Goal: Task Accomplishment & Management: Complete application form

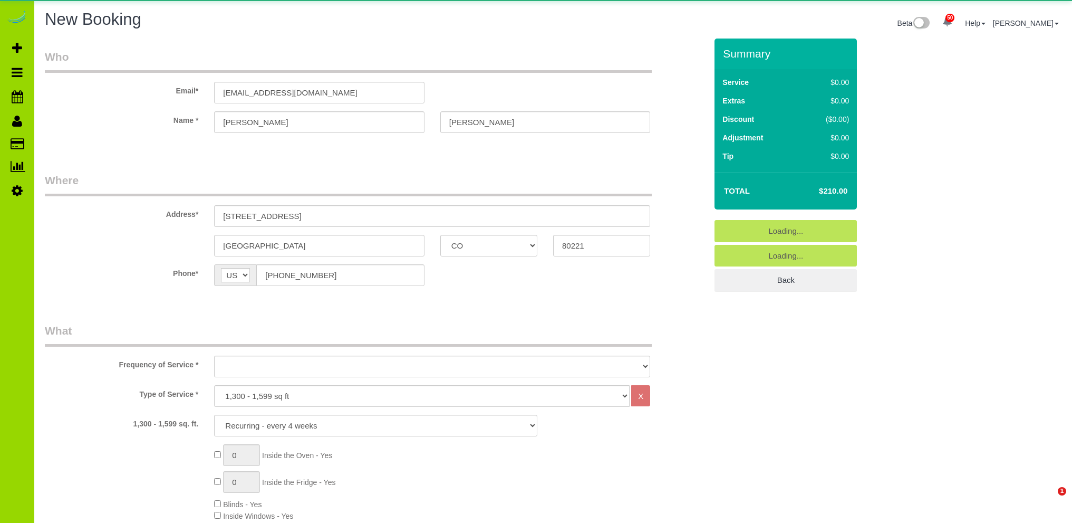
select select "CO"
select select "7"
select select "object:3526"
select select "7"
select select "number:4"
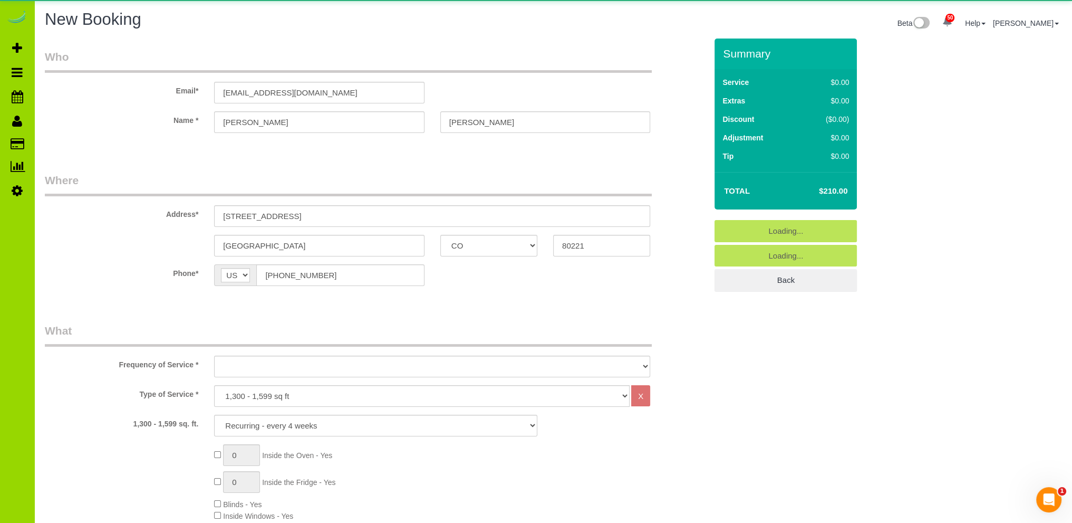
select select "number:13"
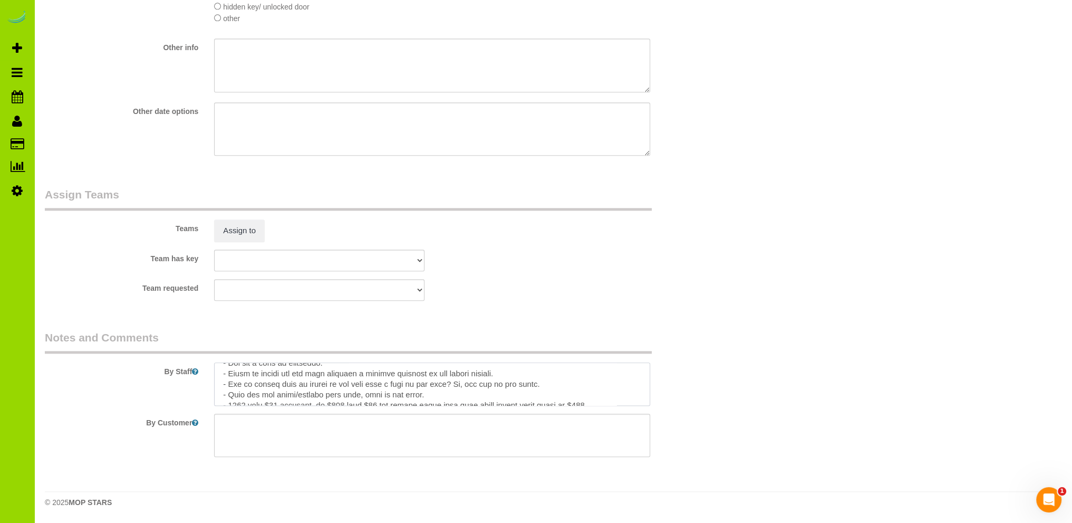
scroll to position [42, 0]
click at [253, 386] on textarea at bounding box center [432, 383] width 436 height 43
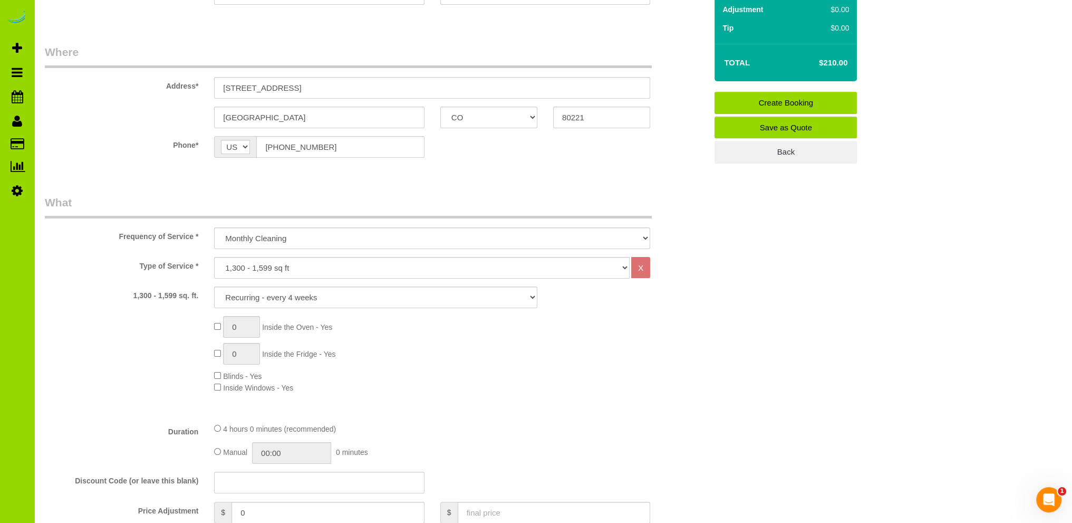
scroll to position [62, 0]
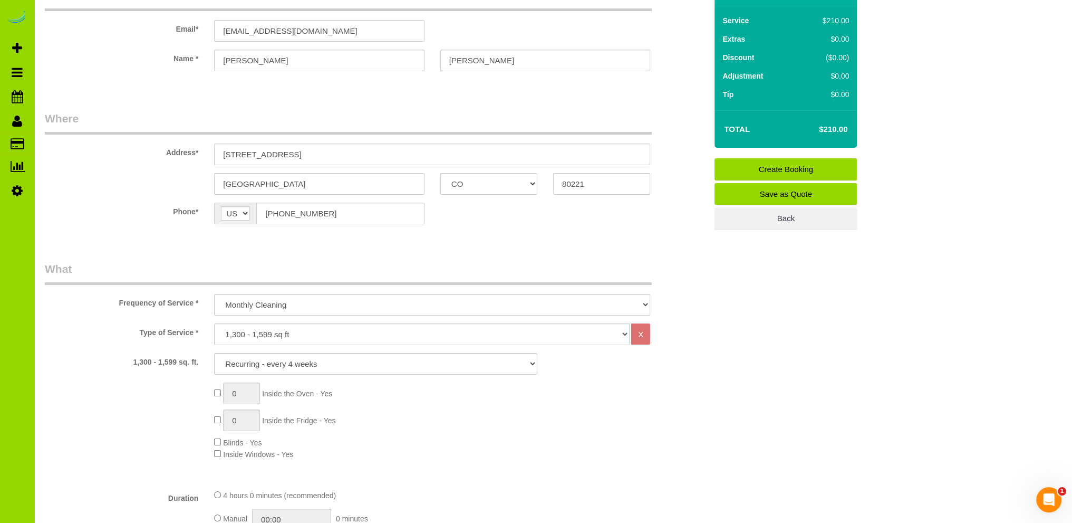
type textarea "- Est 4 hours. - She has a list of questions. - House is rented out and they in…"
click at [331, 294] on select "One Time Cleaning Weekly Cleaning Biweekly Cleaning Monthly Cleaning" at bounding box center [432, 305] width 436 height 22
select select "object:3527"
click at [214, 294] on select "One Time Cleaning Weekly Cleaning Biweekly Cleaning Monthly Cleaning" at bounding box center [432, 305] width 436 height 22
click at [295, 360] on select "1X Deep Clean – move in/out 1X Deep Clean – sale ready 1X Deep Clean – other 1X…" at bounding box center [375, 364] width 323 height 22
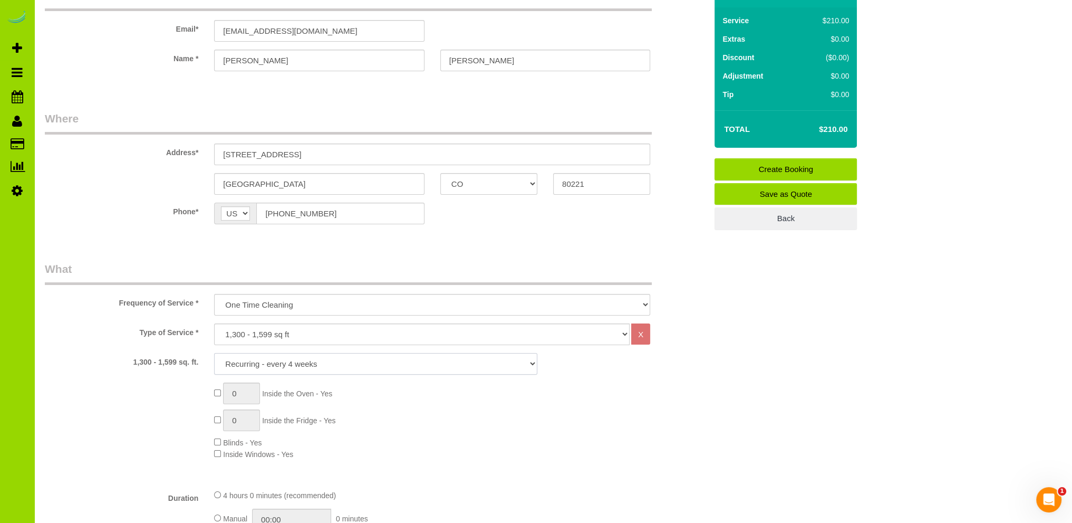
select select "3"
click at [214, 353] on select "1X Deep Clean – move in/out 1X Deep Clean – sale ready 1X Deep Clean – other 1X…" at bounding box center [375, 364] width 323 height 22
click at [147, 179] on div "[GEOGRAPHIC_DATA] AK AL AR AZ CA CO CT DC DE [GEOGRAPHIC_DATA] [GEOGRAPHIC_DATA…" at bounding box center [376, 184] width 678 height 22
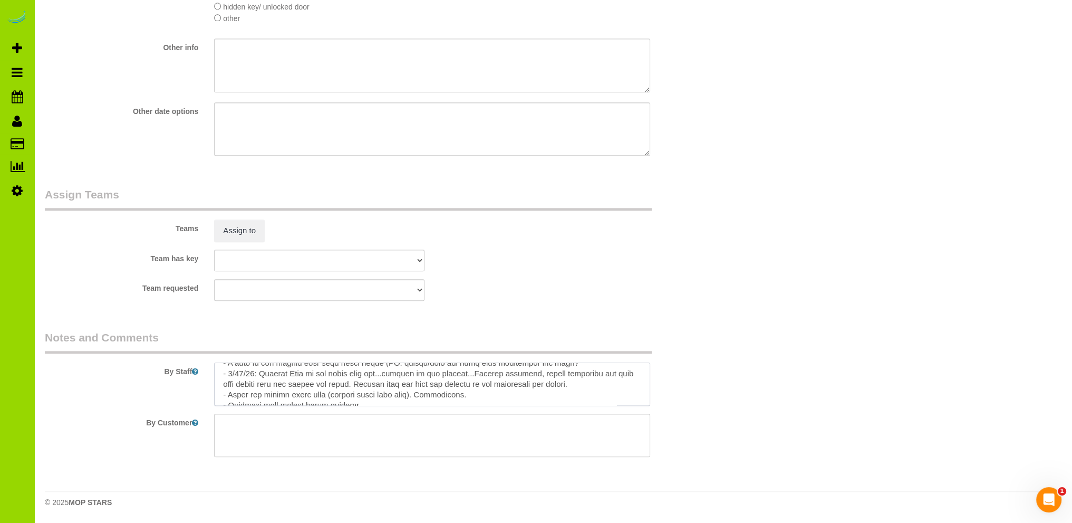
scroll to position [105, 0]
click at [526, 394] on textarea at bounding box center [432, 383] width 436 height 43
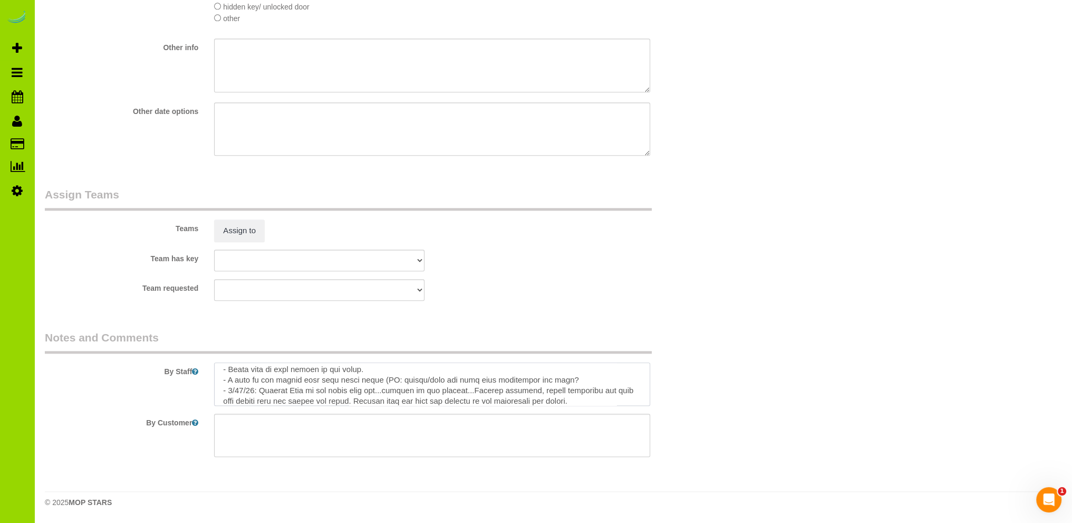
click at [593, 381] on textarea at bounding box center [432, 383] width 436 height 43
click at [223, 389] on textarea at bounding box center [432, 383] width 436 height 43
click at [300, 389] on textarea at bounding box center [432, 383] width 436 height 43
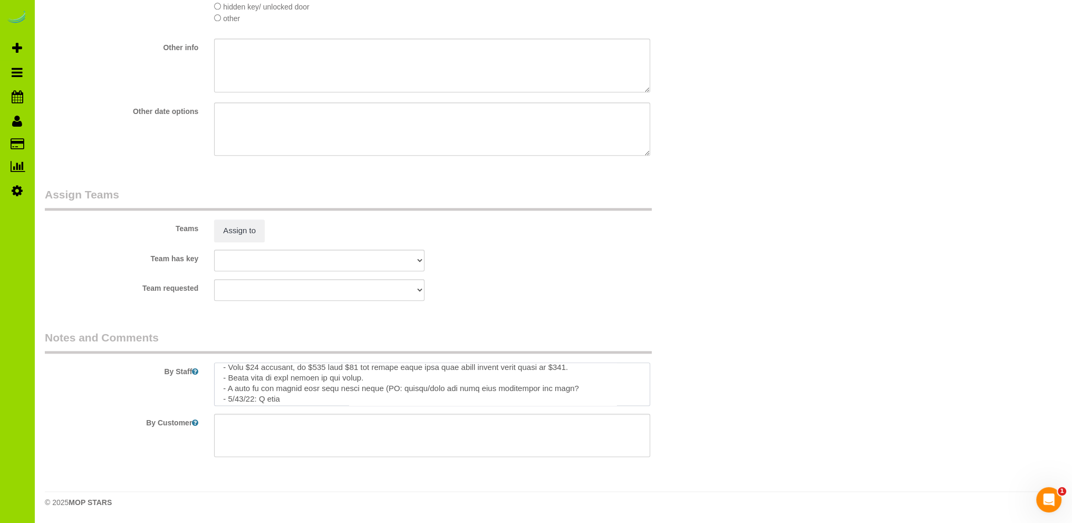
scroll to position [179, 0]
drag, startPoint x: 219, startPoint y: 373, endPoint x: 440, endPoint y: 421, distance: 226.2
click at [440, 421] on sui-booking-comments "By Staff By Customer" at bounding box center [376, 393] width 662 height 127
type textarea "- Est 4 hours. - She has a list of questions. - House is rented out and they in…"
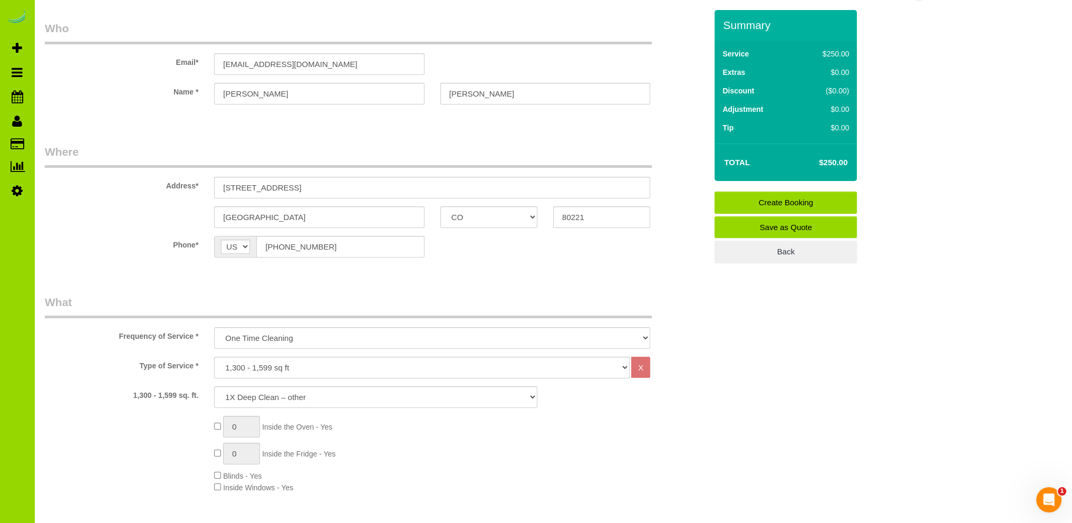
scroll to position [0, 0]
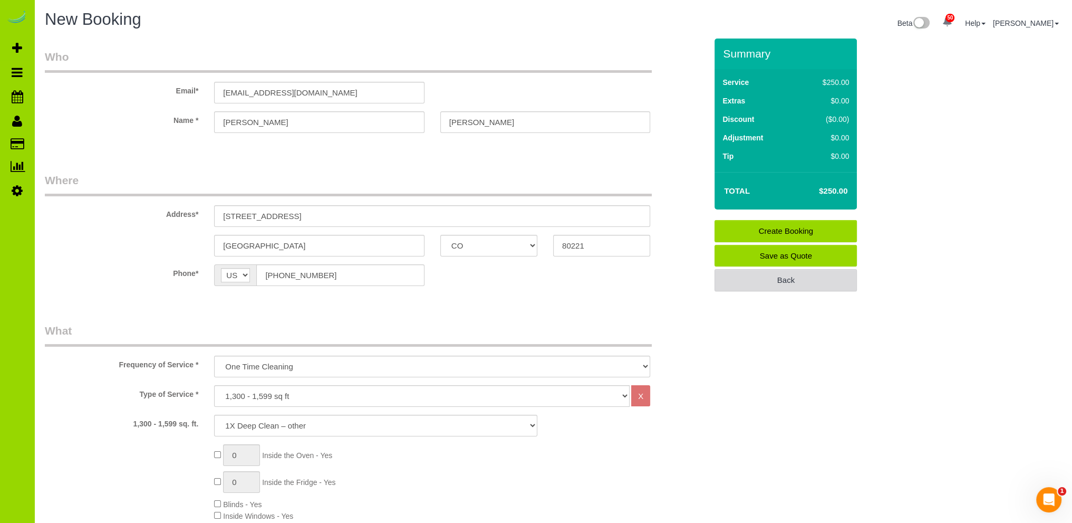
click at [764, 277] on link "Back" at bounding box center [785, 280] width 142 height 22
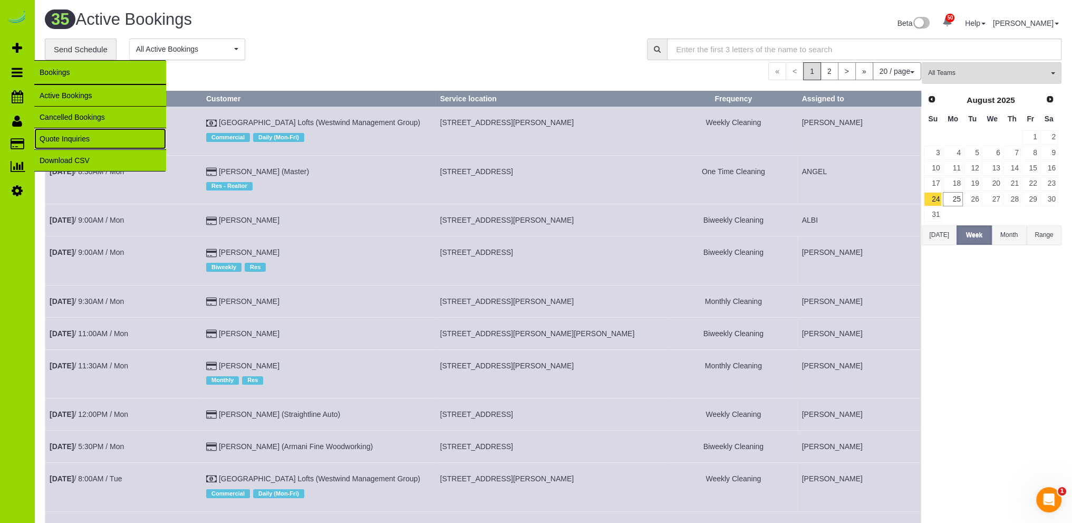
click at [68, 132] on link "Quote Inquiries" at bounding box center [100, 138] width 132 height 21
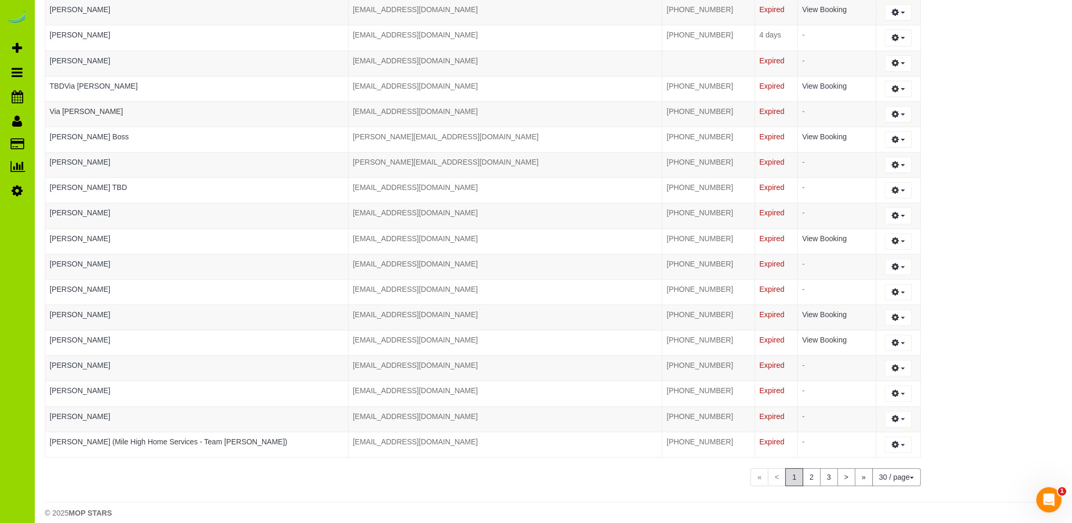
scroll to position [447, 0]
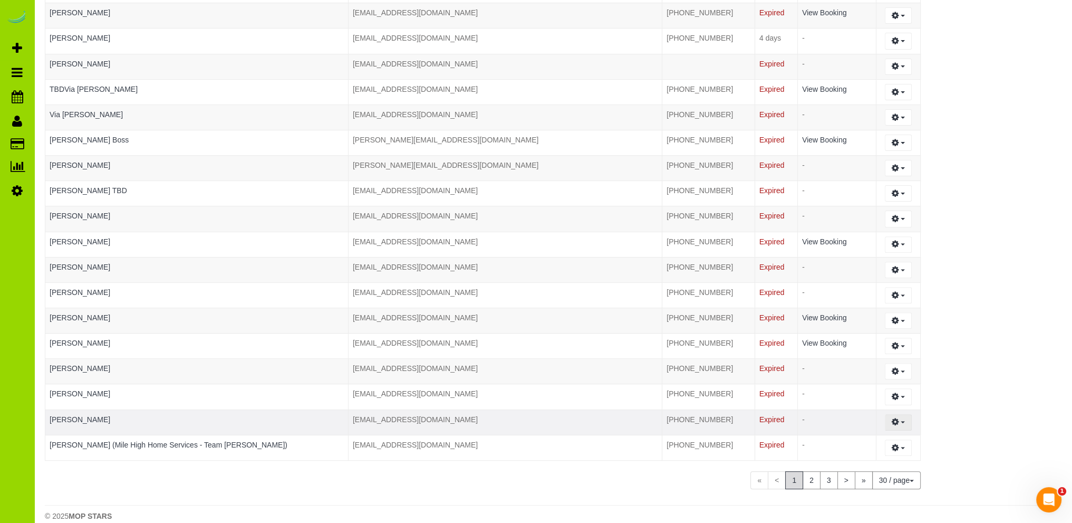
click at [892, 418] on icon "button" at bounding box center [895, 421] width 7 height 6
click at [843, 476] on link "View History..." at bounding box center [862, 483] width 100 height 14
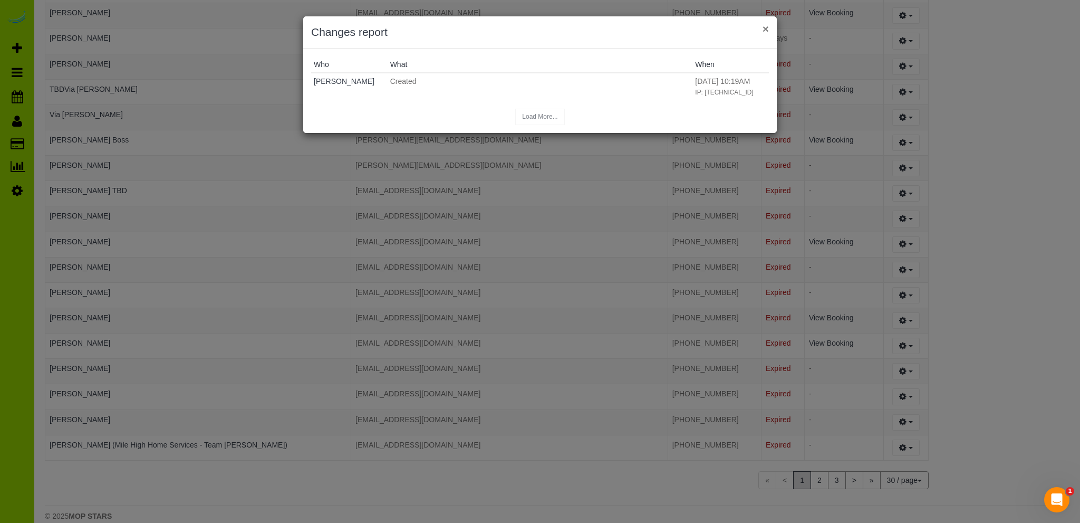
click at [766, 29] on button "×" at bounding box center [765, 28] width 6 height 11
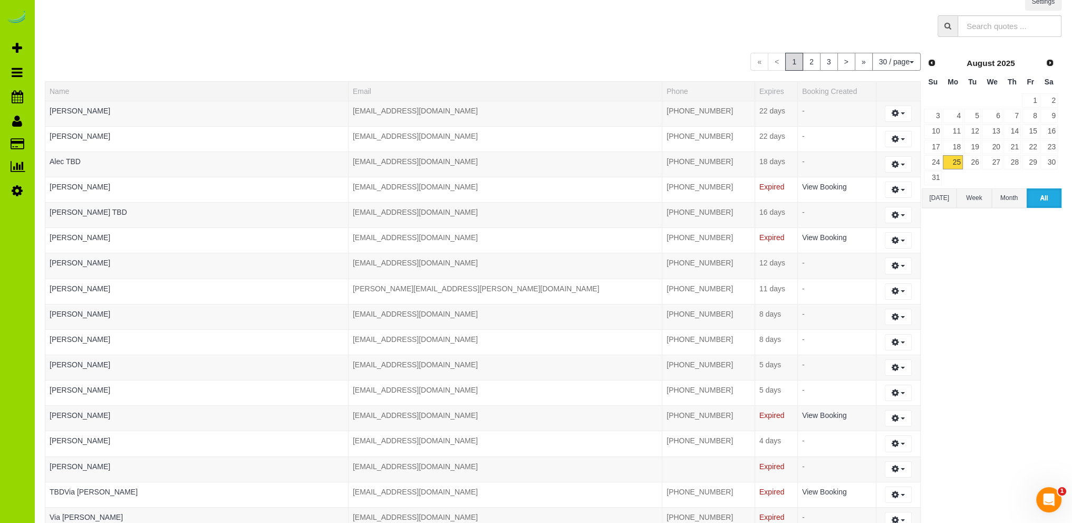
scroll to position [0, 0]
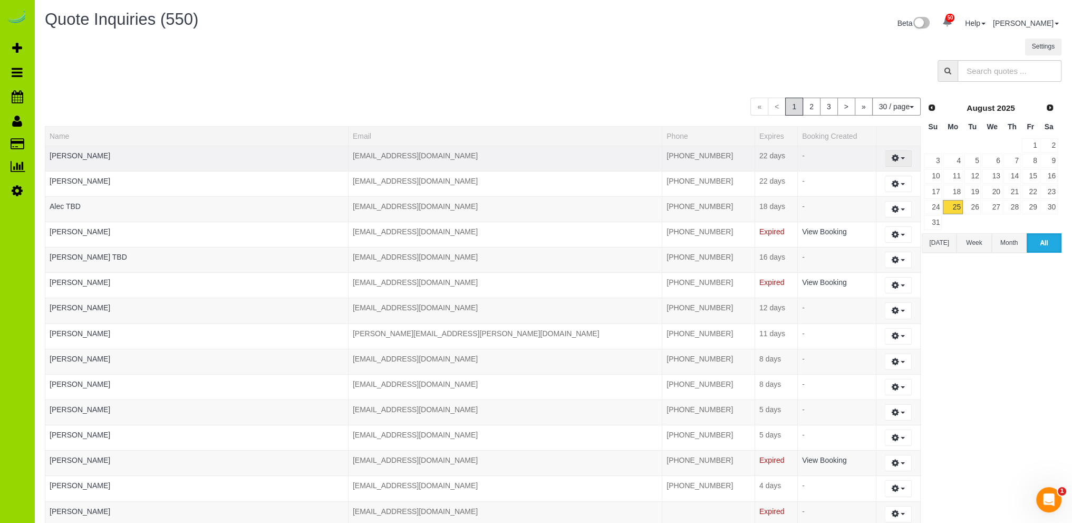
click at [892, 156] on icon "button" at bounding box center [895, 157] width 7 height 6
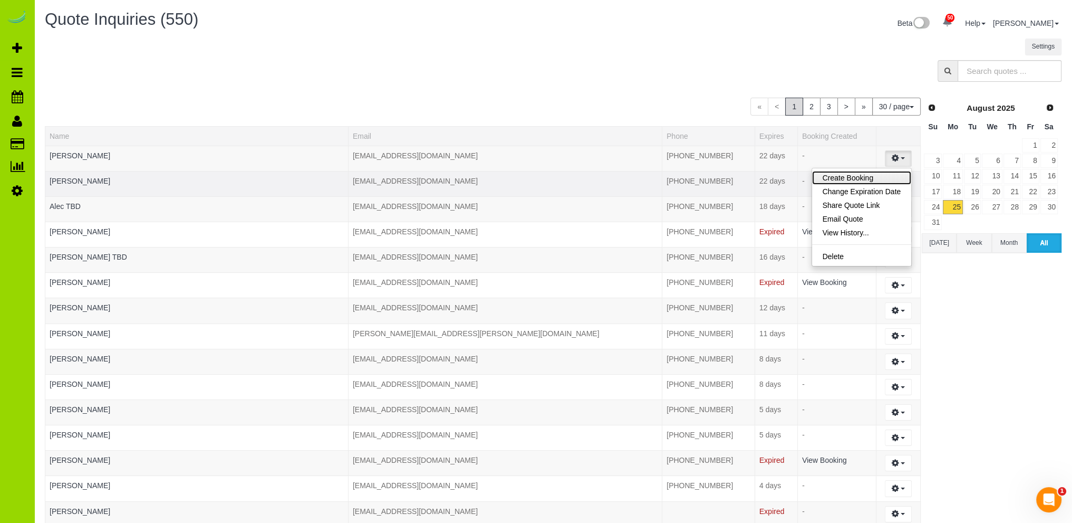
click at [849, 173] on link "Create Booking" at bounding box center [862, 178] width 100 height 14
select select "CO"
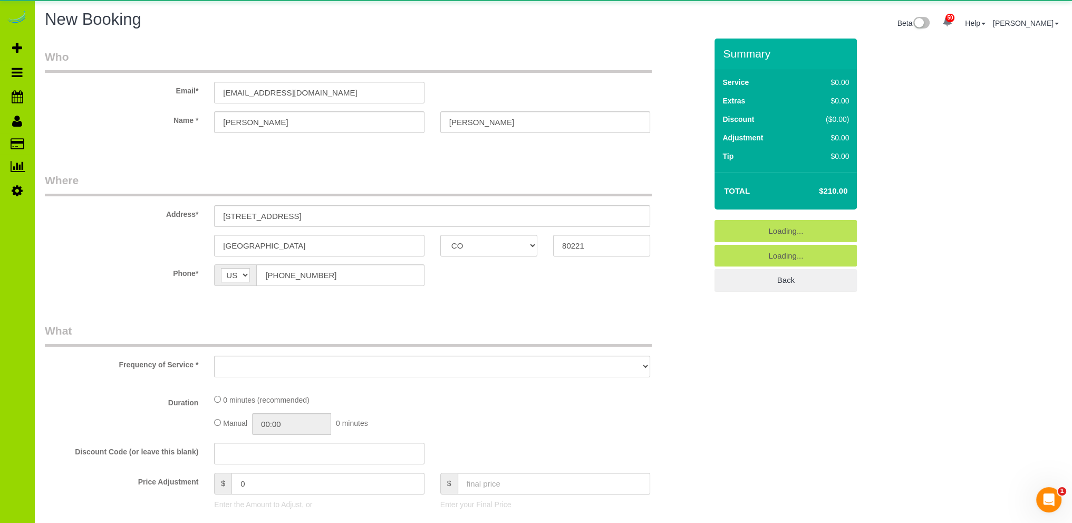
select select "object:5629"
select select "number:4"
select select "number:13"
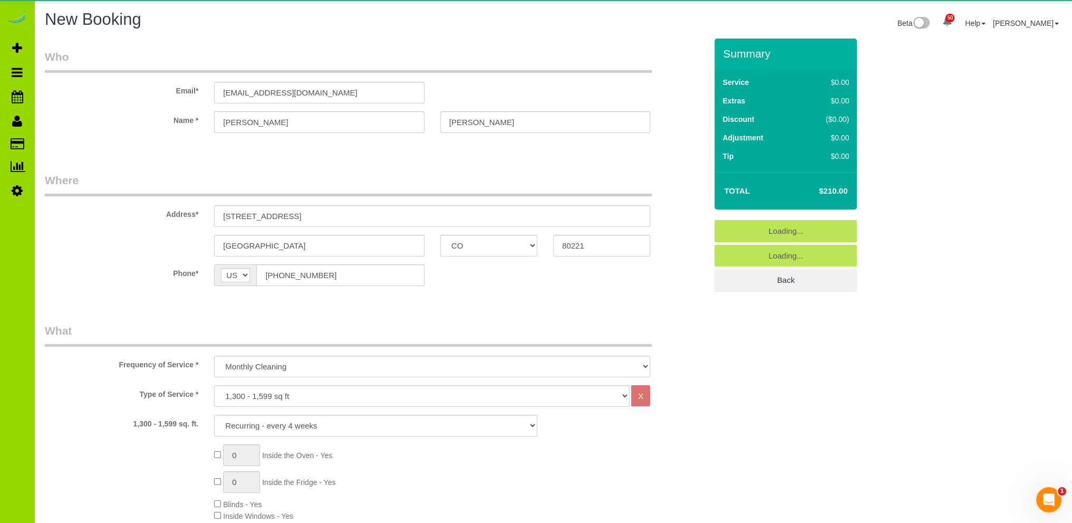
select select "7"
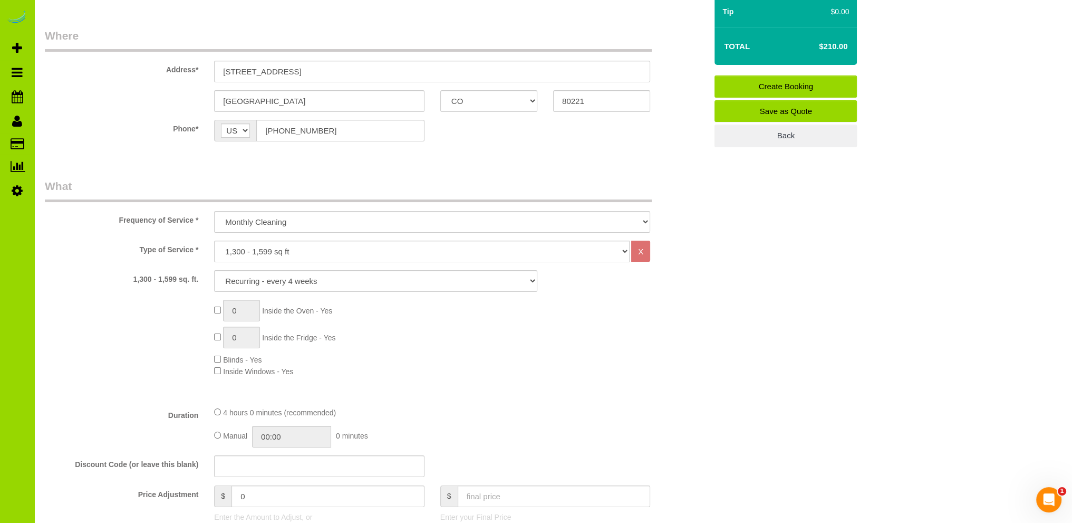
scroll to position [62, 0]
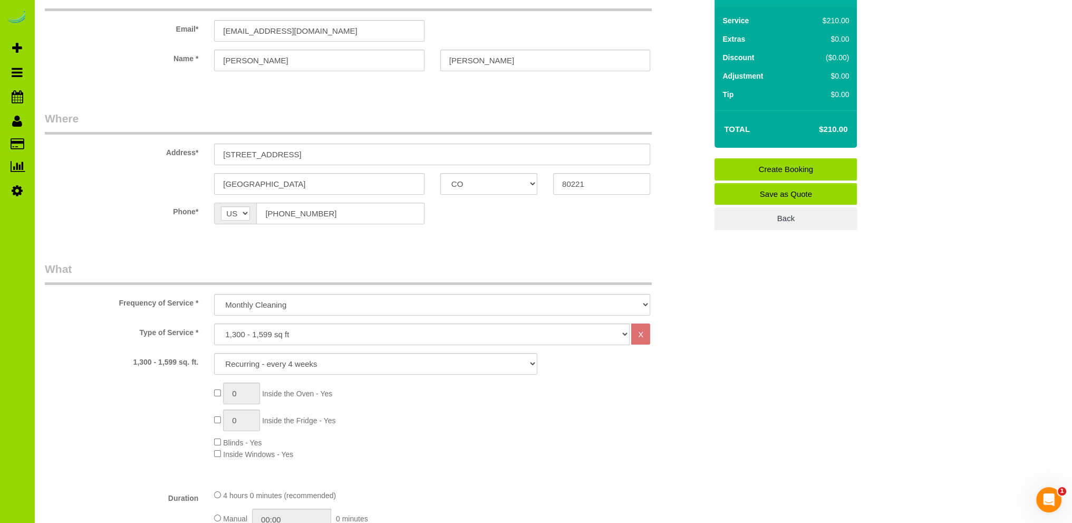
click at [468, 228] on sui-booking-location "Phone* AF AL DZ AD AO AI AQ AG AR AM AW AU AT AZ BS BH BD BB BY BE BZ BJ BM BT …" at bounding box center [376, 217] width 662 height 30
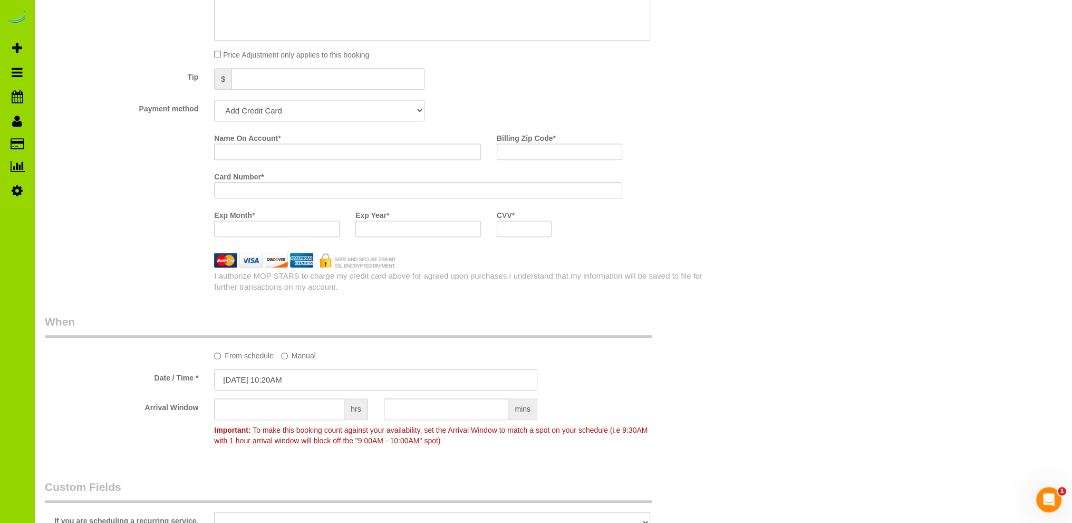
scroll to position [694, 0]
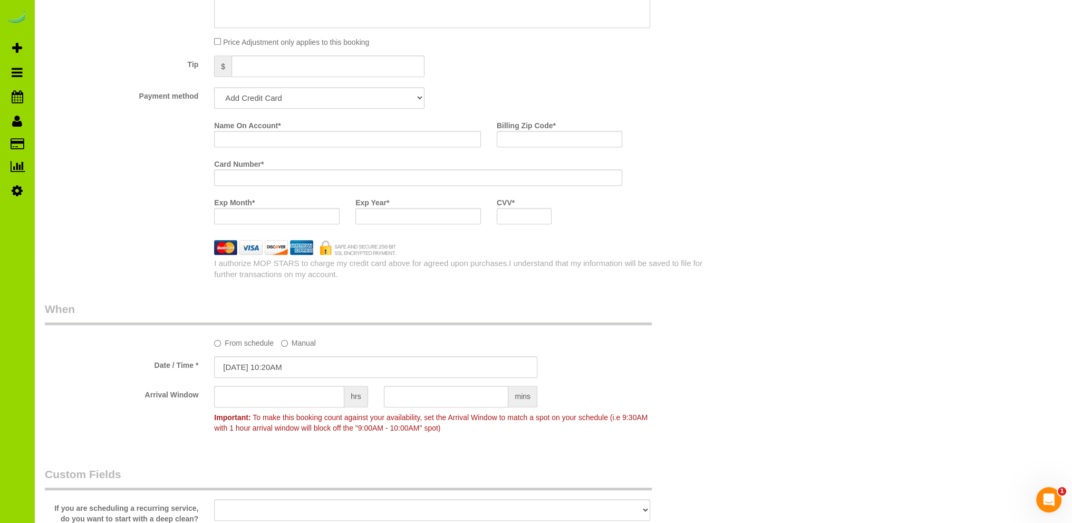
click at [491, 286] on div "Who Email* [EMAIL_ADDRESS][DOMAIN_NAME] Name * [PERSON_NAME] Where Address* [ST…" at bounding box center [376, 335] width 678 height 1982
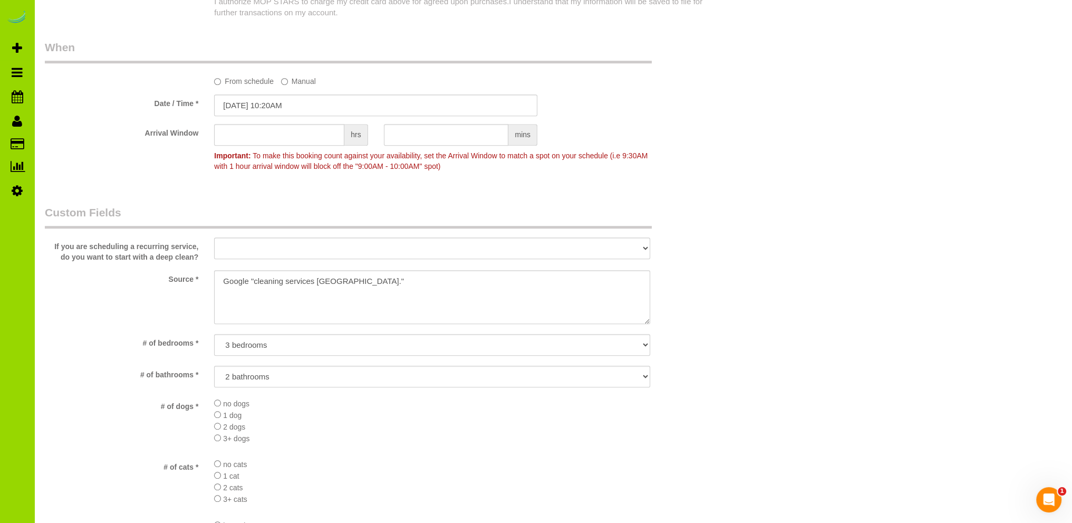
scroll to position [1011, 0]
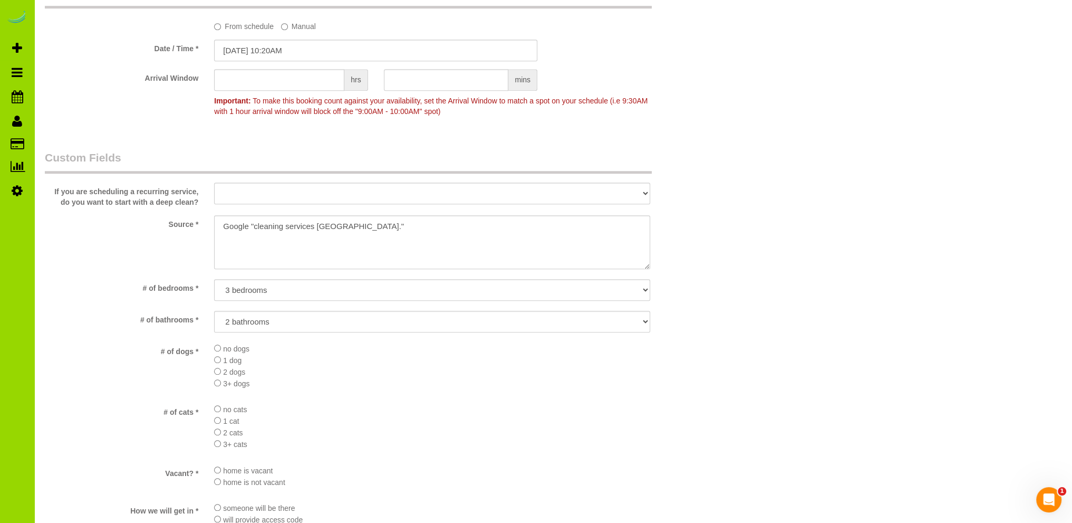
click at [456, 373] on li "2 dogs" at bounding box center [432, 371] width 436 height 12
click at [751, 317] on div "Who Email* [EMAIL_ADDRESS][DOMAIN_NAME] Name * [PERSON_NAME] Where Address* [ST…" at bounding box center [553, 19] width 1017 height 1982
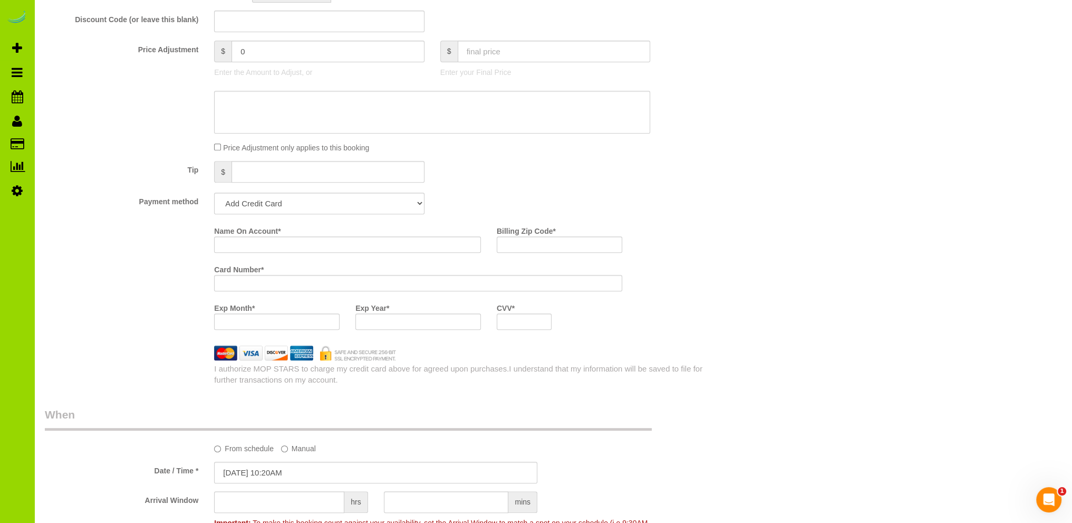
scroll to position [0, 0]
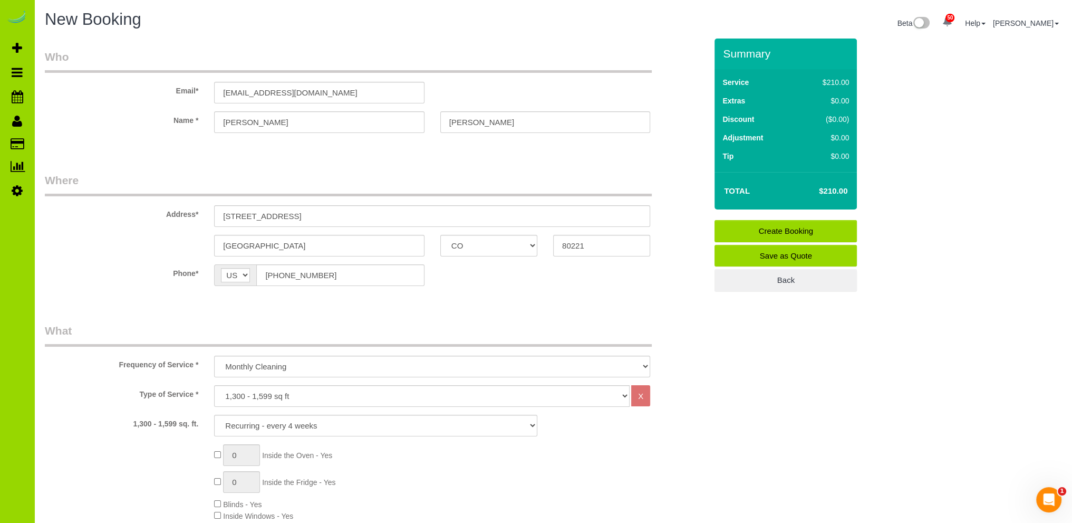
click at [262, 173] on legend "Where" at bounding box center [348, 184] width 607 height 24
drag, startPoint x: 336, startPoint y: 93, endPoint x: 170, endPoint y: 82, distance: 166.5
click at [170, 82] on div "Email* [EMAIL_ADDRESS][DOMAIN_NAME]" at bounding box center [376, 76] width 678 height 54
drag, startPoint x: 241, startPoint y: 95, endPoint x: 281, endPoint y: 94, distance: 39.6
click at [243, 94] on input "email" at bounding box center [319, 93] width 210 height 22
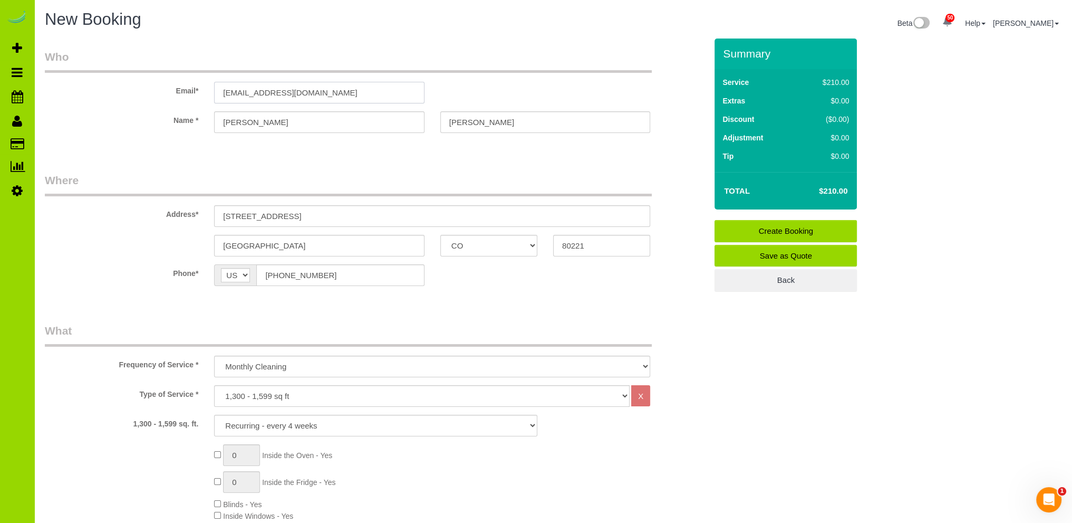
type input "[EMAIL_ADDRESS][DOMAIN_NAME]"
click at [315, 341] on legend "What" at bounding box center [348, 335] width 607 height 24
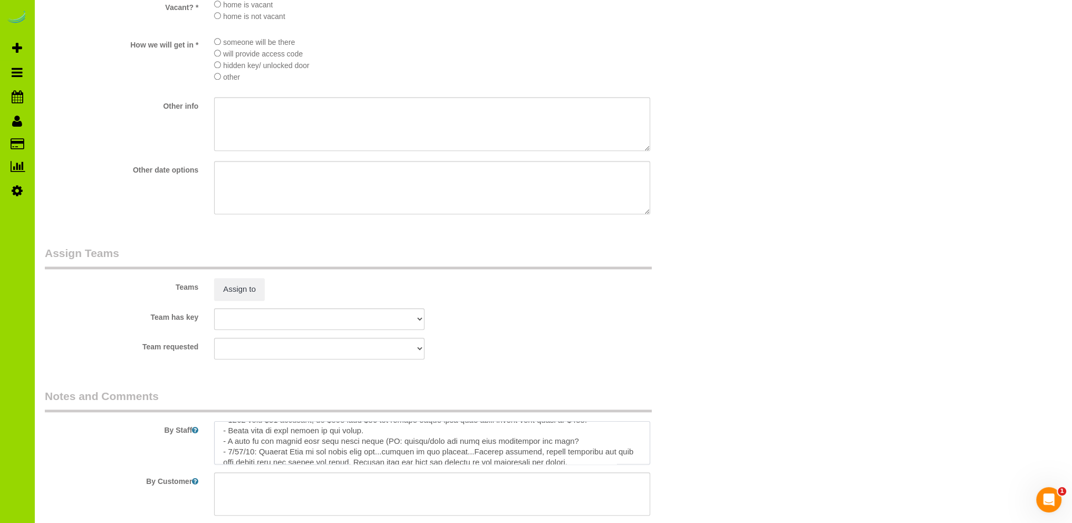
scroll to position [168, 0]
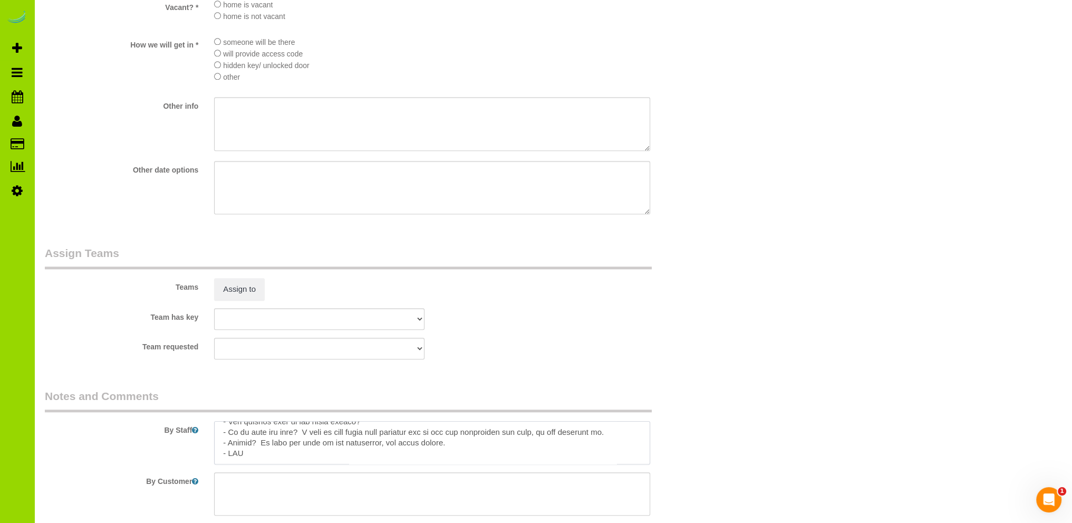
drag, startPoint x: 219, startPoint y: 437, endPoint x: 426, endPoint y: 482, distance: 212.1
click at [426, 482] on sui-booking-comments "By Staff By Customer" at bounding box center [376, 451] width 662 height 127
click at [234, 436] on textarea at bounding box center [432, 442] width 436 height 43
paste textarea "- Est 4 hours. - Visiting Nurses rental home - [PERSON_NAME] room please wipe t…"
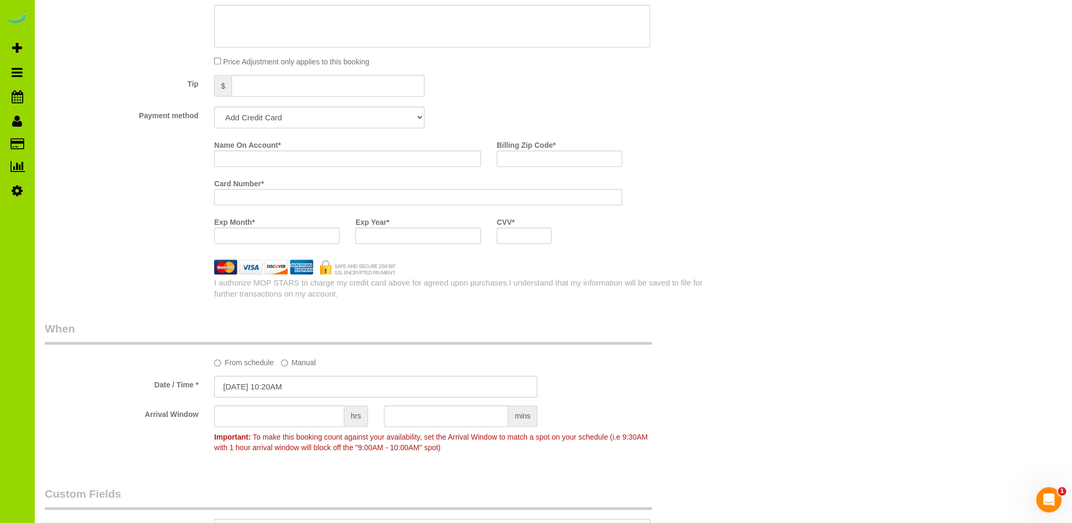
scroll to position [527, 0]
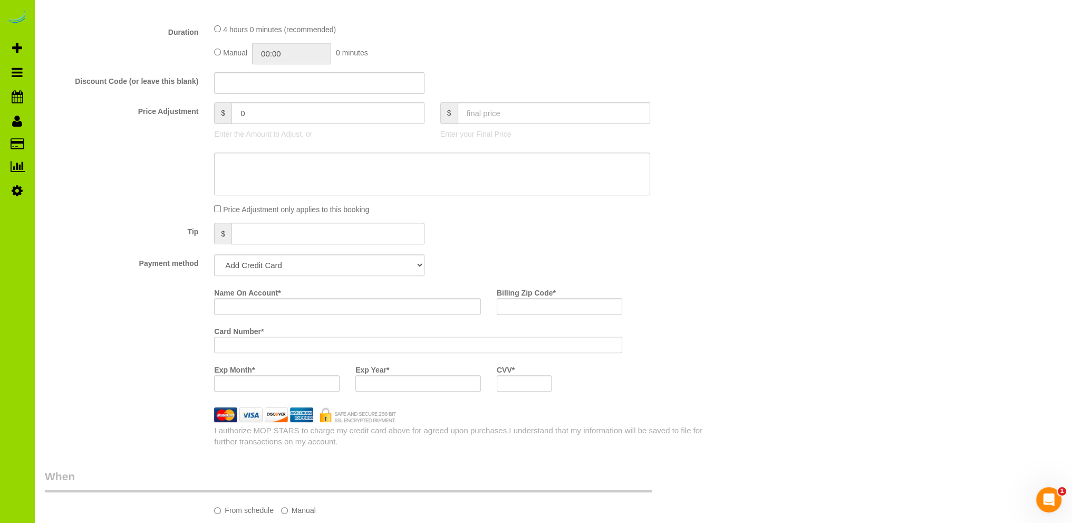
type textarea "- Est 4 hours. - Visiting Nurses rental home - [PERSON_NAME] room please wipe t…"
drag, startPoint x: 317, startPoint y: 263, endPoint x: 310, endPoint y: 265, distance: 7.3
click at [317, 263] on select "Add Credit Card Cash Check Paypal" at bounding box center [319, 265] width 210 height 22
select select "string:cash"
click at [214, 255] on select "Add Credit Card Cash Check Paypal" at bounding box center [319, 265] width 210 height 22
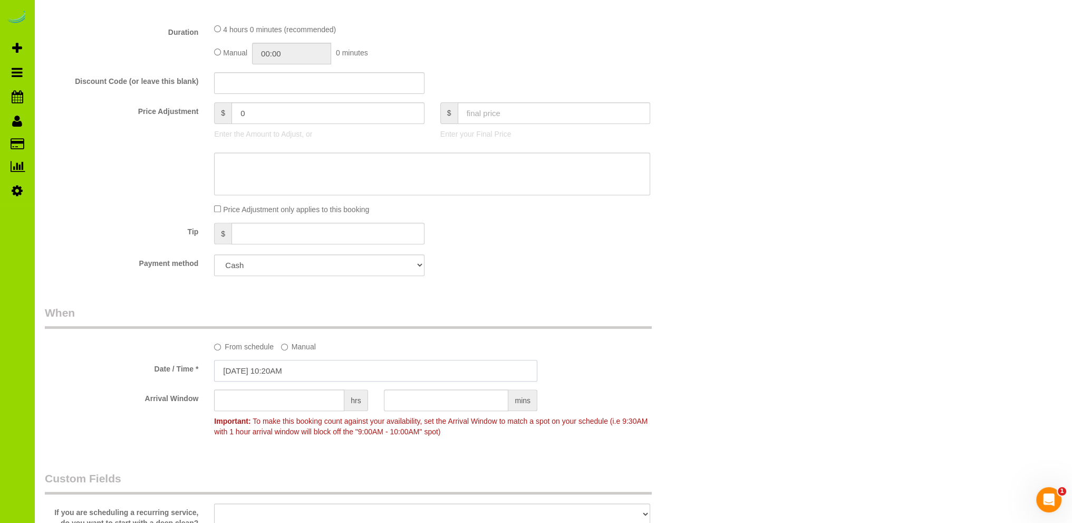
click at [247, 368] on input "[DATE] 10:20AM" at bounding box center [375, 371] width 323 height 22
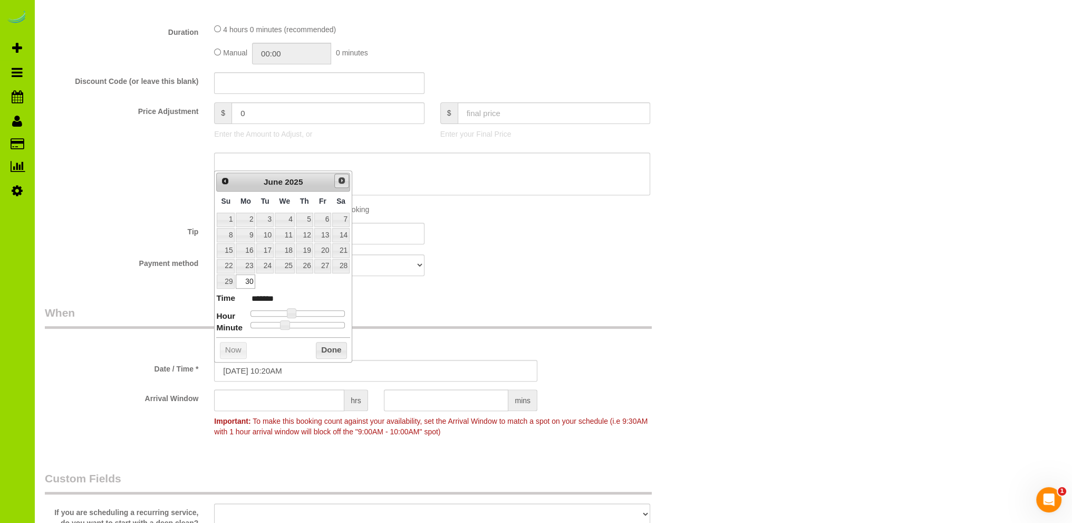
click at [342, 180] on span "Next" at bounding box center [341, 180] width 8 height 8
click at [266, 218] on link "2" at bounding box center [264, 220] width 17 height 14
type input "[DATE] 9:20AM"
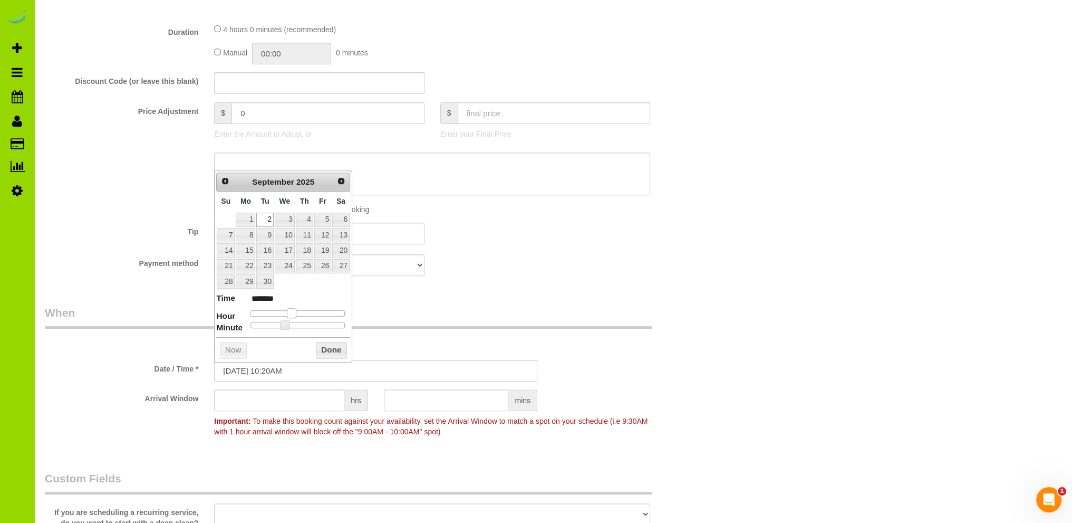
type input "******"
type input "[DATE] 8:20AM"
type input "******"
type input "[DATE] 7:20AM"
type input "******"
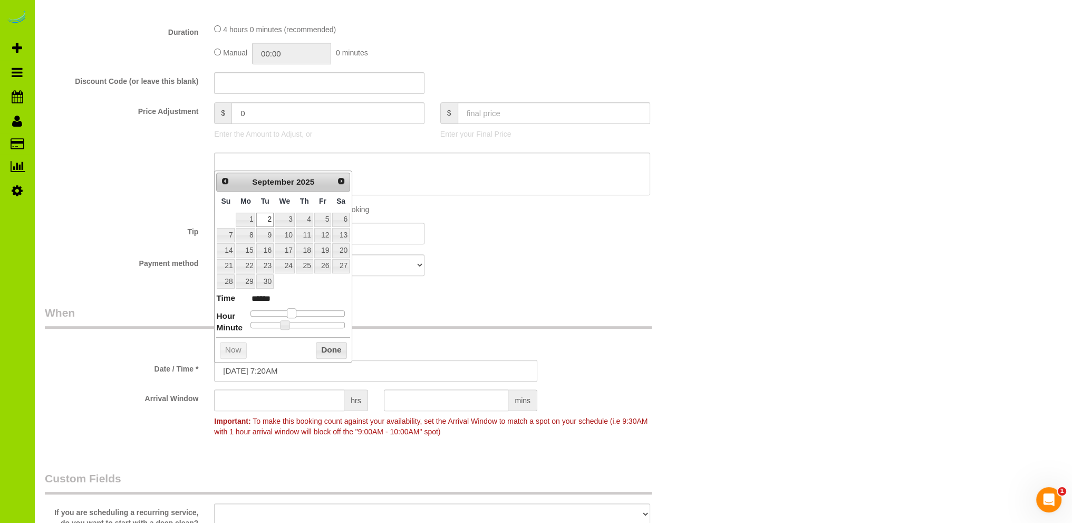
type input "[DATE] 6:20AM"
type input "******"
type input "[DATE] 5:20AM"
type input "******"
type input "[DATE] 4:20AM"
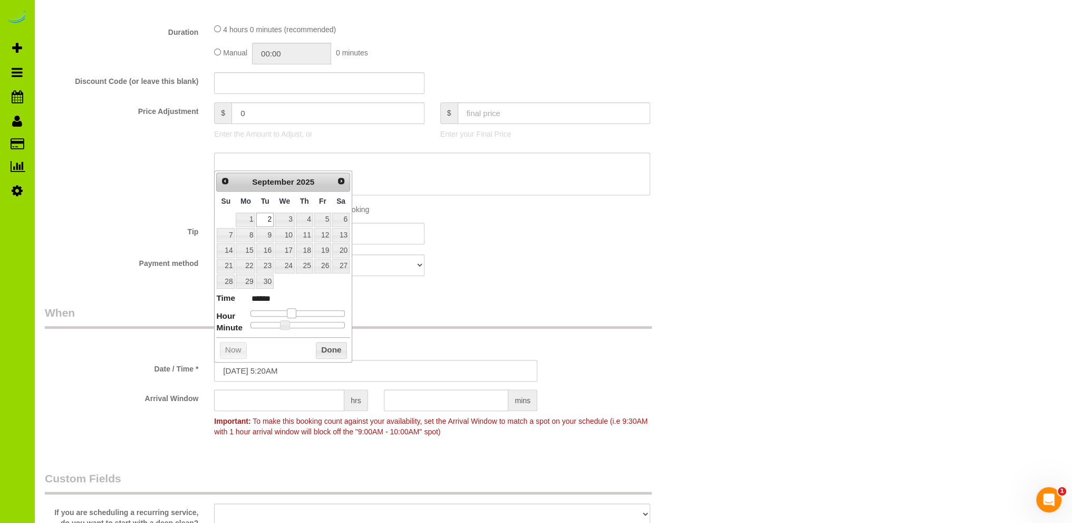
type input "******"
type input "[DATE] 3:20AM"
type input "******"
type input "[DATE] 2:20AM"
type input "******"
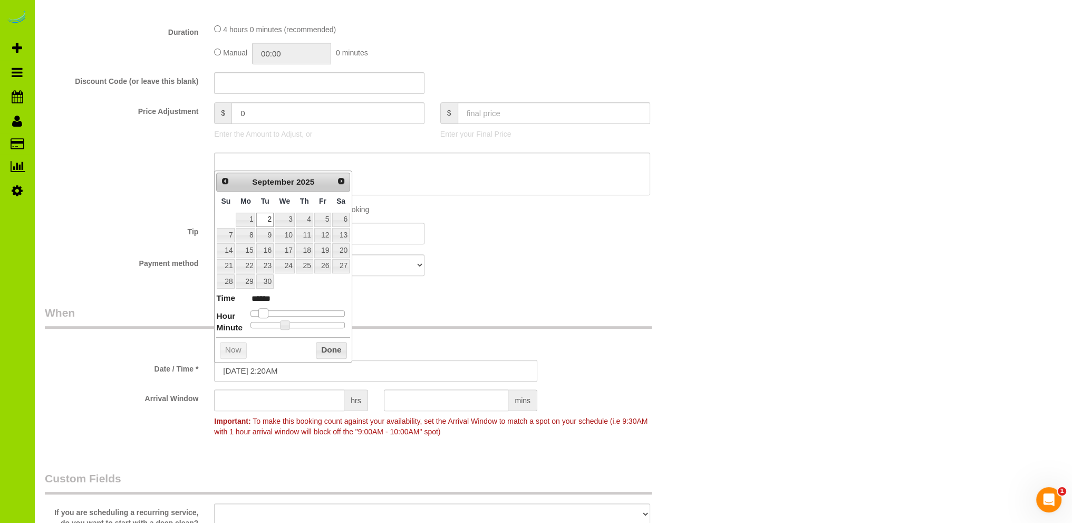
type input "[DATE] 1:20AM"
type input "******"
type input "[DATE] 12:20AM"
type input "*******"
drag, startPoint x: 289, startPoint y: 312, endPoint x: 249, endPoint y: 310, distance: 40.1
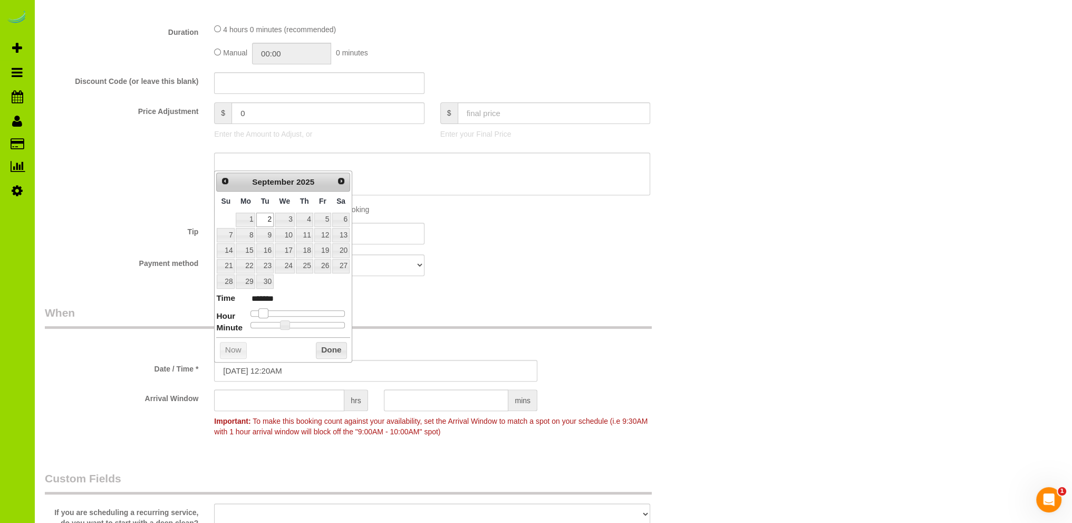
click at [258, 310] on span at bounding box center [262, 312] width 9 height 9
click at [248, 310] on span at bounding box center [250, 312] width 9 height 9
type input "[DATE] 12:15AM"
type input "*******"
type input "[DATE] 12:10AM"
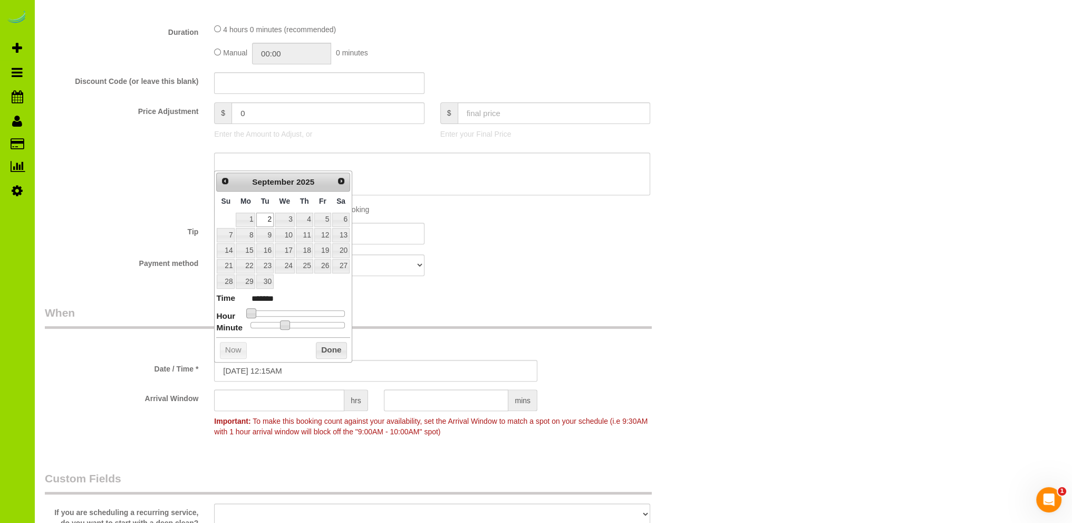
type input "*******"
type input "[DATE] 12:05AM"
type input "*******"
type input "[DATE] 12:00AM"
type input "*******"
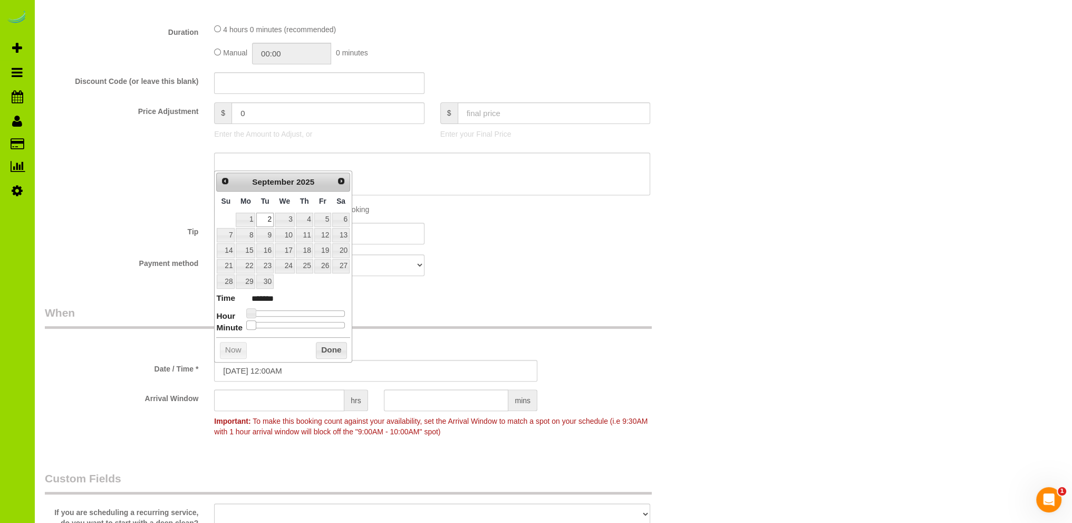
drag, startPoint x: 283, startPoint y: 322, endPoint x: 234, endPoint y: 320, distance: 49.1
click at [234, 320] on dl "Time ******* Hour Minute Second Millisecond Microsecond Time Zone ***** ***** *…" at bounding box center [283, 310] width 134 height 36
type input "[DATE] 1:00AM"
type input "******"
type input "[DATE] 2:00AM"
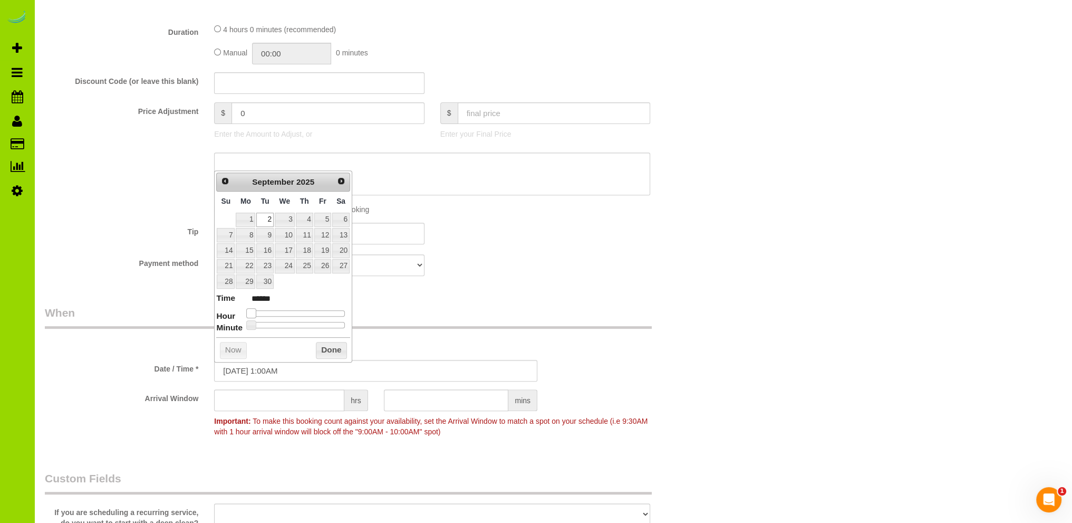
type input "******"
type input "[DATE] 3:00AM"
type input "******"
type input "[DATE] 4:00AM"
type input "******"
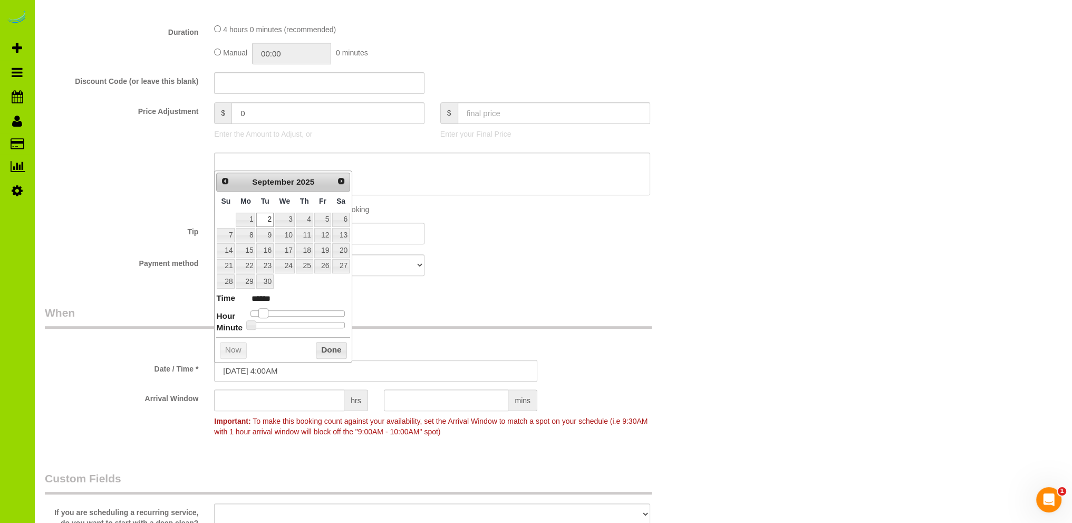
type input "[DATE] 5:00AM"
type input "******"
type input "[DATE] 6:00AM"
type input "******"
type input "[DATE] 7:00AM"
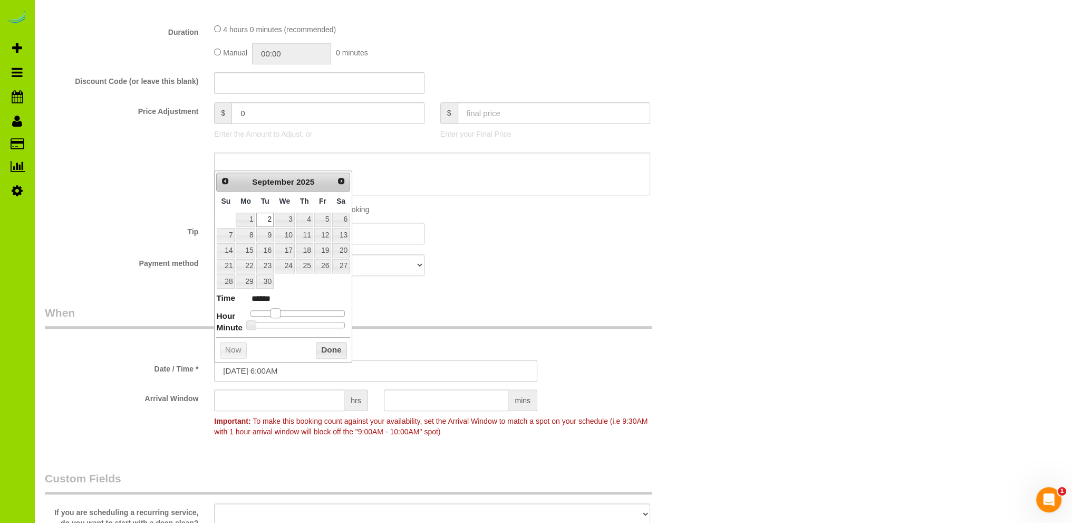
type input "******"
type input "[DATE] 8:00AM"
type input "******"
type input "[DATE] 9:00AM"
type input "******"
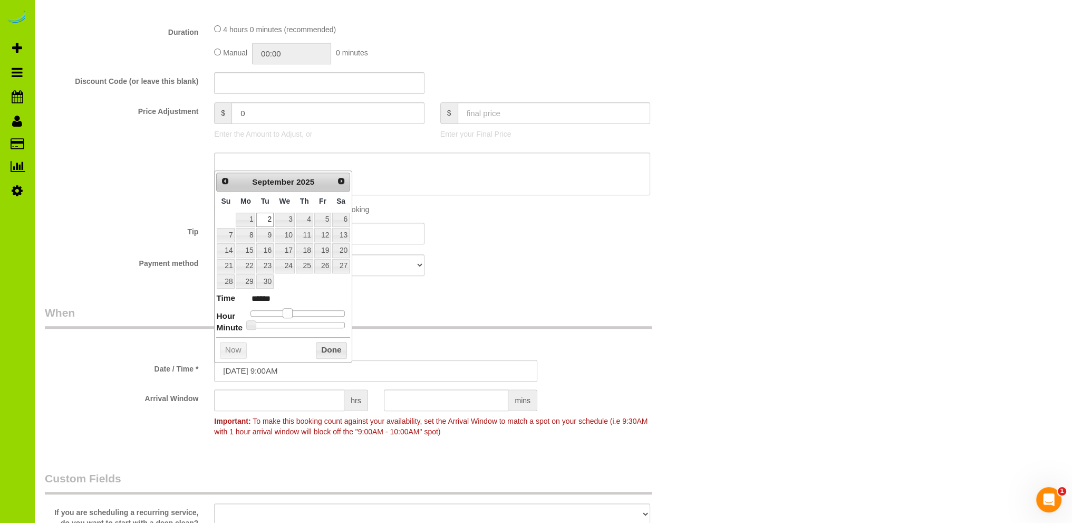
type input "[DATE] 10:00AM"
type input "*******"
type input "[DATE] 11:00AM"
type input "*******"
drag, startPoint x: 250, startPoint y: 310, endPoint x: 295, endPoint y: 310, distance: 44.8
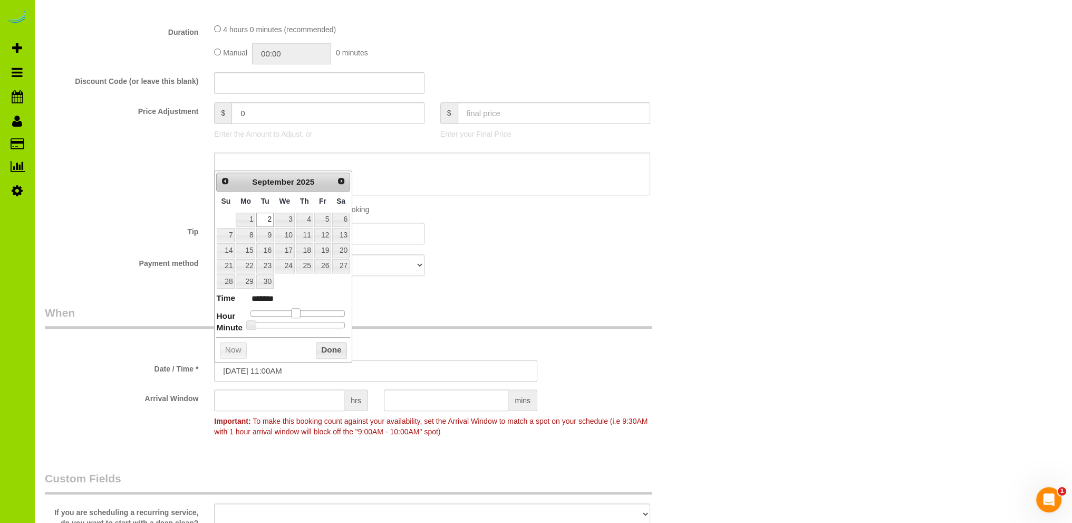
click at [295, 310] on span at bounding box center [295, 312] width 9 height 9
click at [330, 346] on button "Done" at bounding box center [331, 350] width 31 height 17
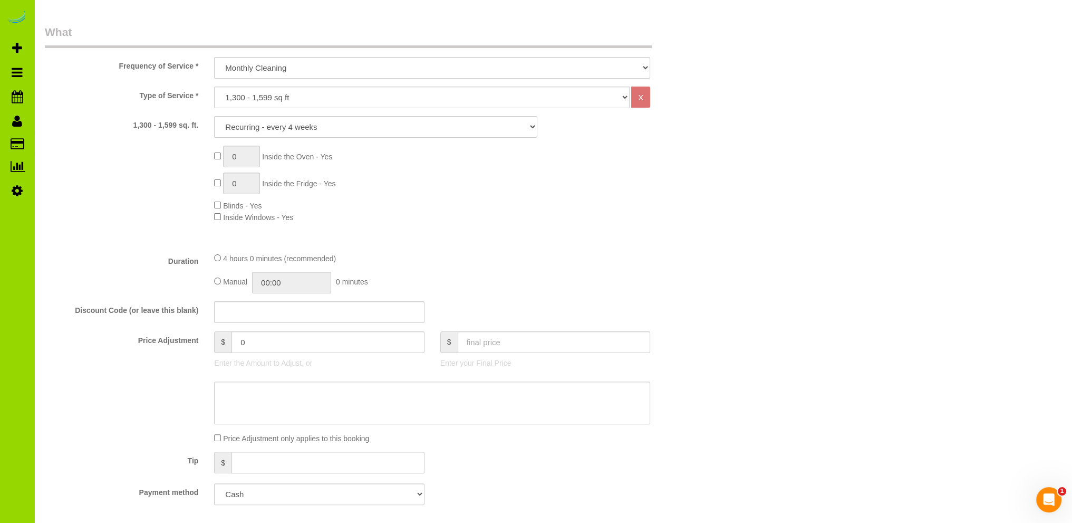
scroll to position [110, 0]
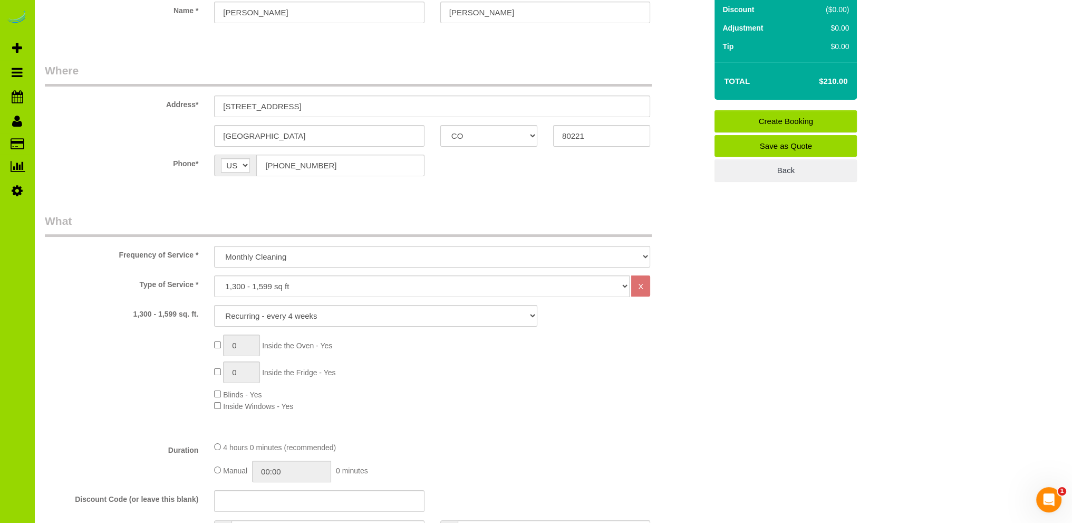
click at [779, 118] on link "Create Booking" at bounding box center [785, 121] width 142 height 22
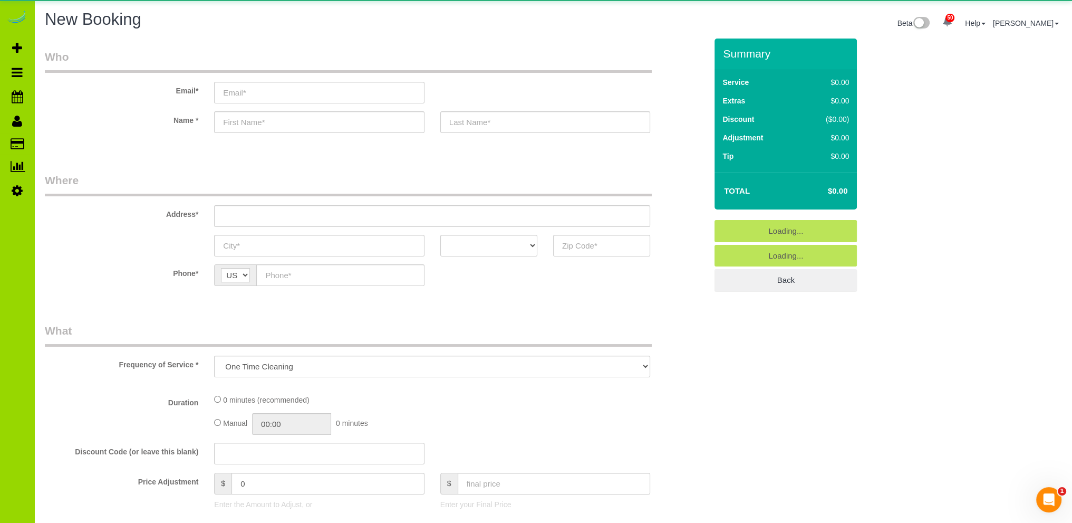
select select "object:7031"
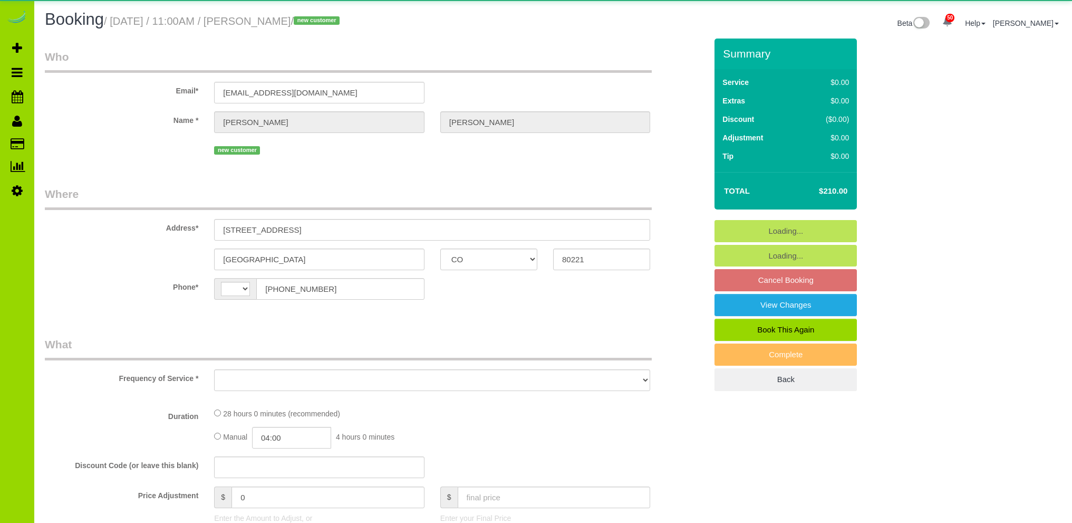
select select "CO"
select select "string:US"
select select "number:4"
select select "number:13"
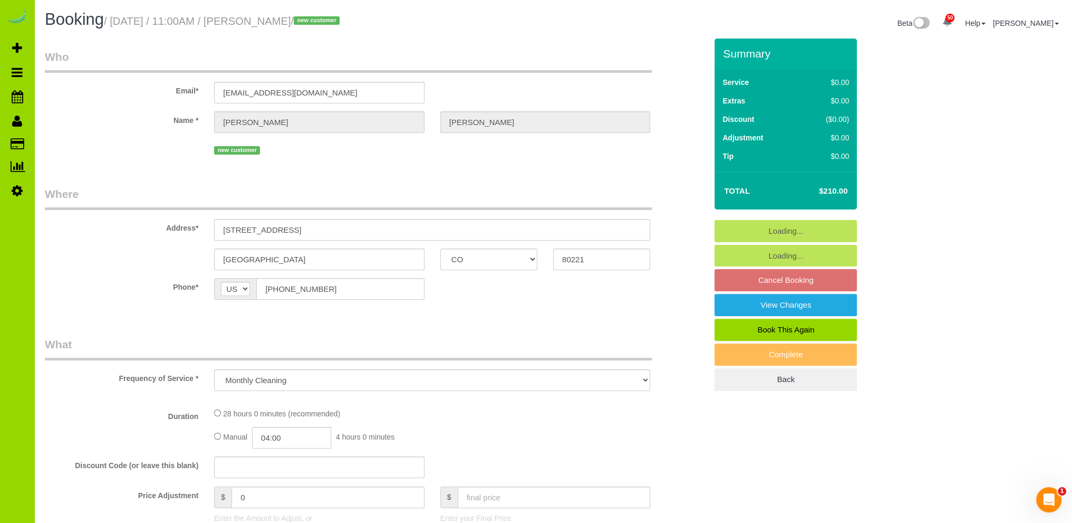
select select "object:1057"
select select "7"
select select "spot1"
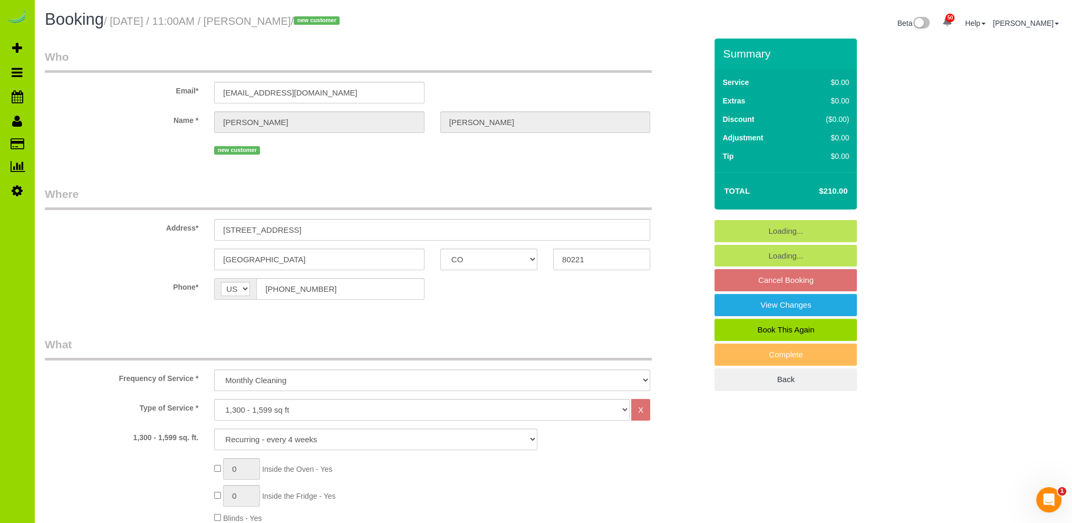
select select "7"
